Goal: Navigation & Orientation: Find specific page/section

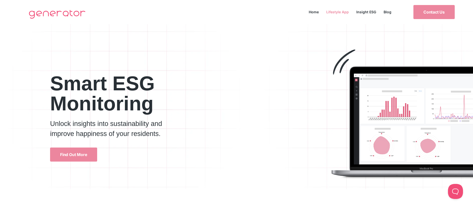
click at [305, 10] on link "Lifestyle App" at bounding box center [338, 12] width 30 height 7
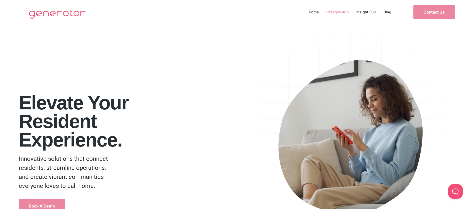
click at [343, 12] on link "Lifestyle App" at bounding box center [338, 12] width 30 height 7
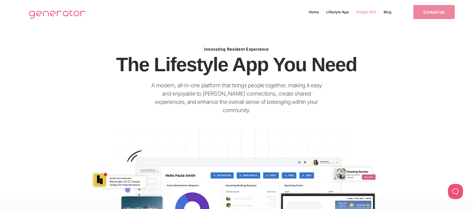
click at [370, 14] on link "Insight ESG" at bounding box center [366, 12] width 27 height 7
